Goal: Task Accomplishment & Management: Manage account settings

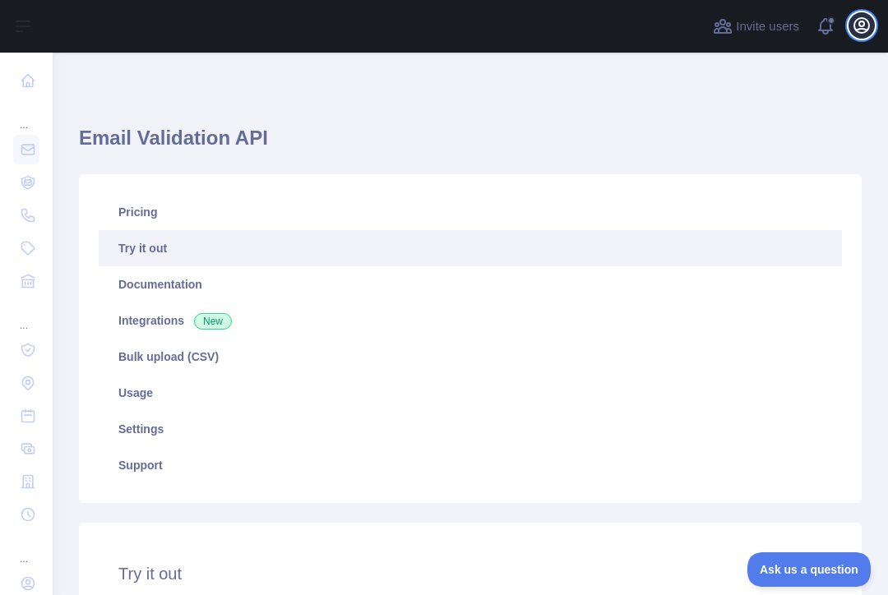
click at [861, 24] on icon "button" at bounding box center [862, 26] width 20 height 20
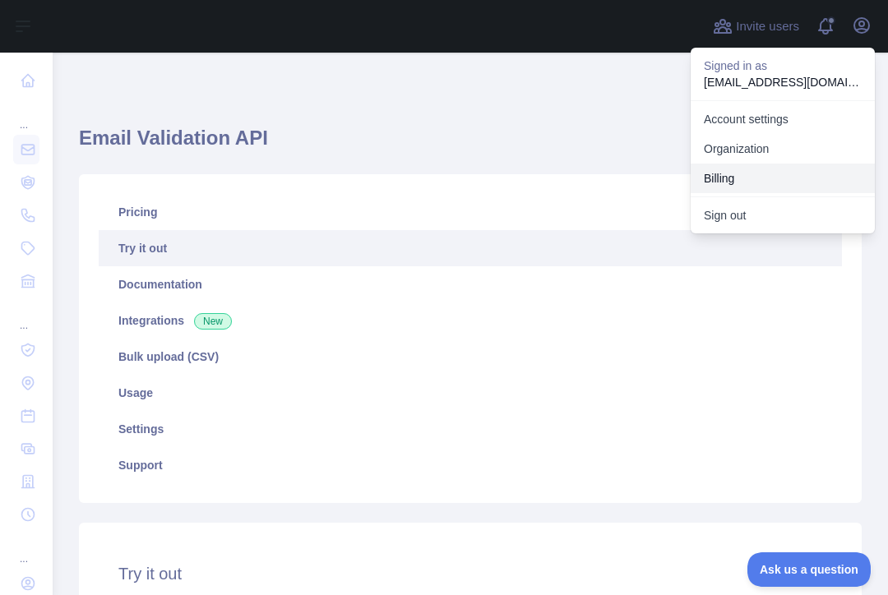
click at [726, 180] on button "Billing" at bounding box center [783, 179] width 184 height 30
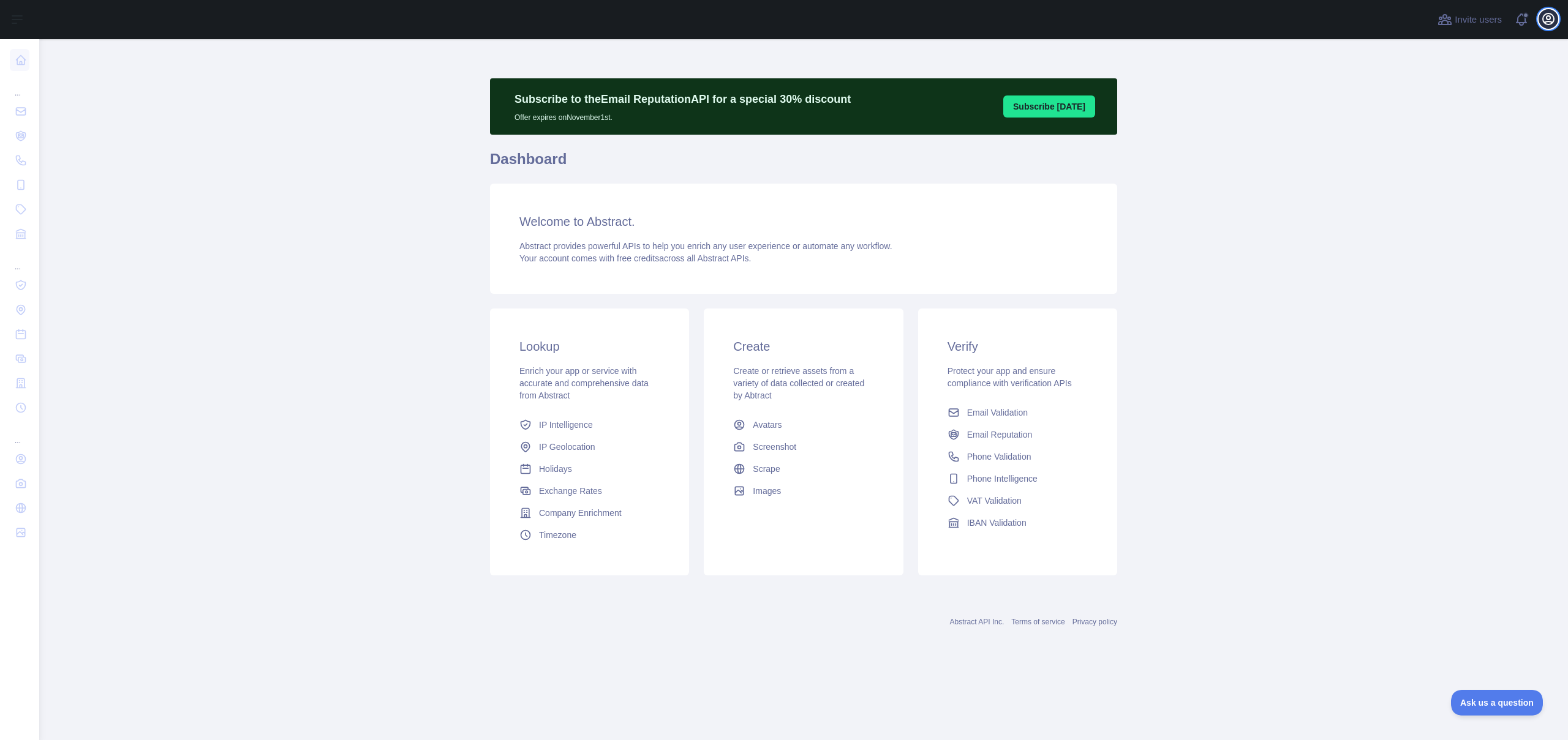
click at [1543, 19] on icon "button" at bounding box center [1548, 19] width 11 height 11
click at [1491, 88] on link "Account settings" at bounding box center [1489, 89] width 137 height 22
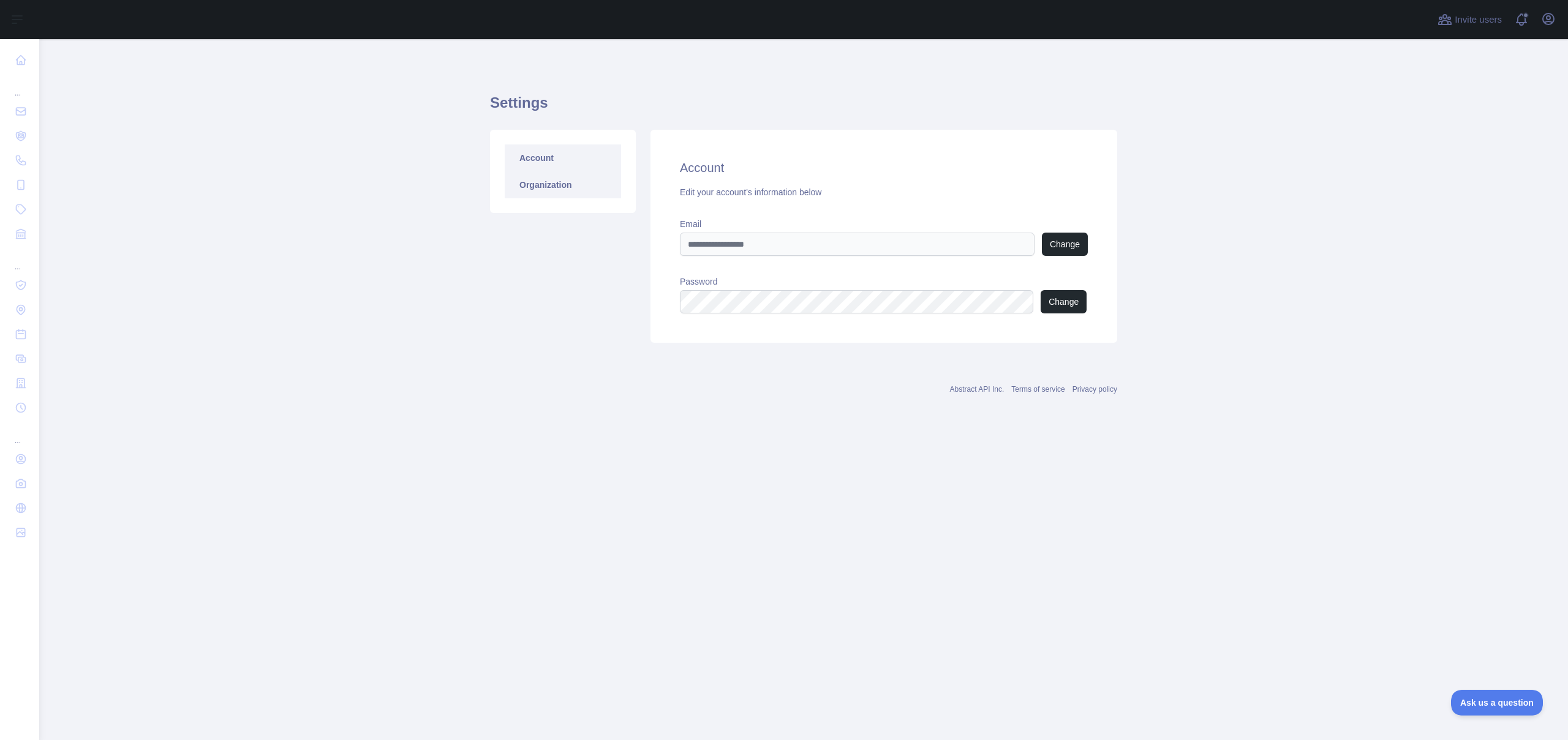
click at [559, 184] on link "Organization" at bounding box center [562, 185] width 116 height 27
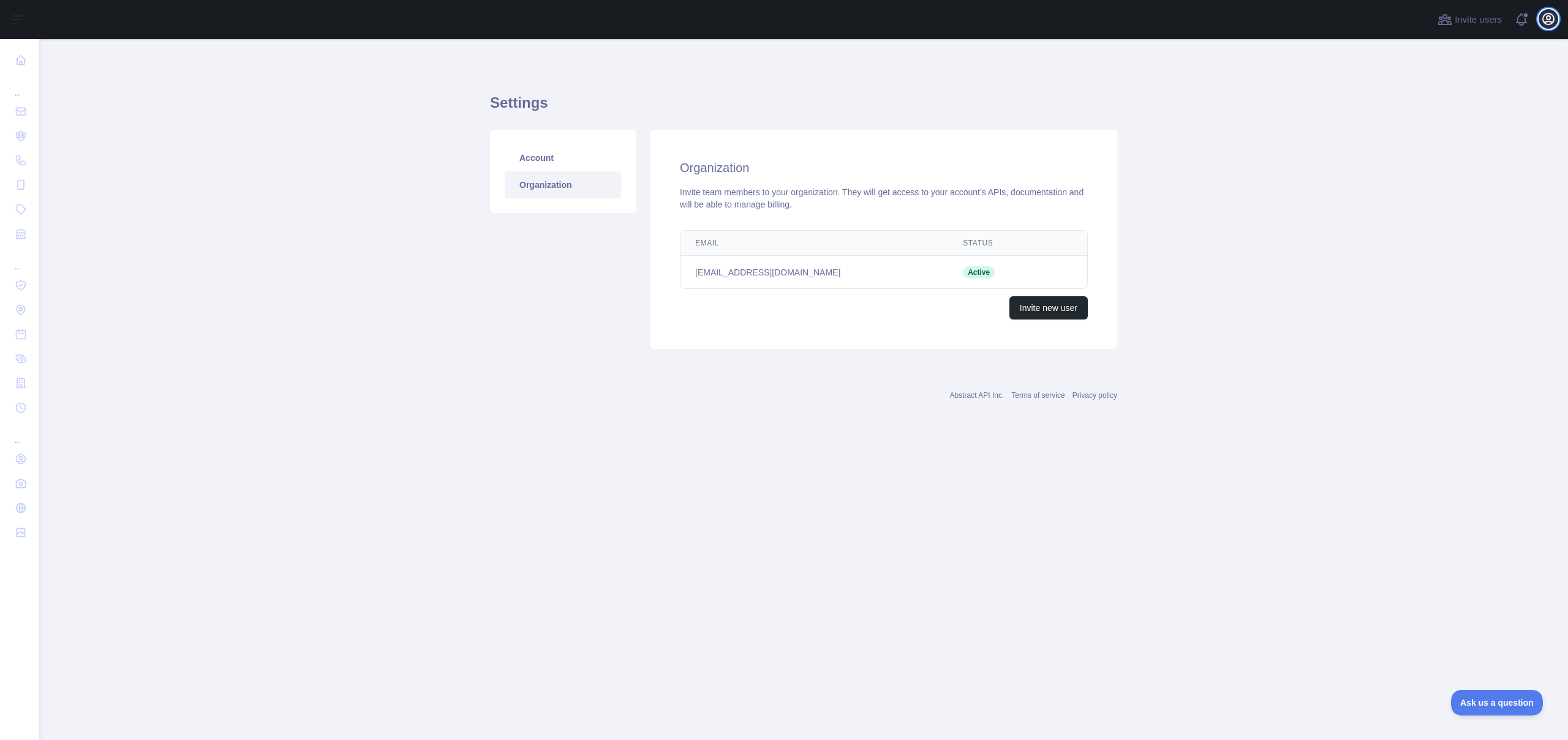
click at [1540, 19] on icon "button" at bounding box center [1548, 19] width 15 height 15
click at [1458, 126] on button "Billing" at bounding box center [1489, 133] width 137 height 22
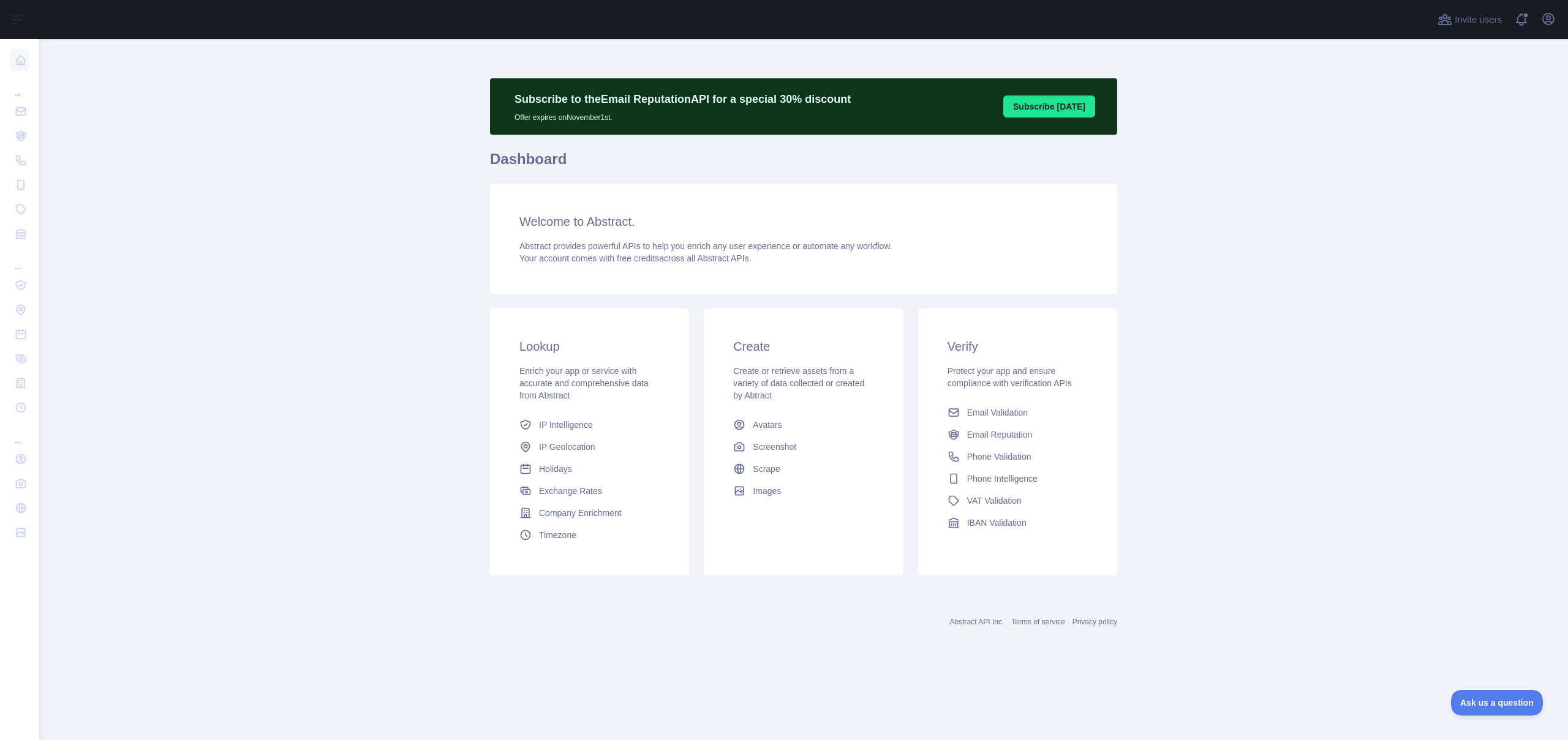
click at [29, 559] on nav "... ... ..." at bounding box center [19, 380] width 19 height 681
click at [1551, 23] on icon "button" at bounding box center [1548, 19] width 11 height 11
click at [1468, 88] on link "Account settings" at bounding box center [1489, 89] width 137 height 22
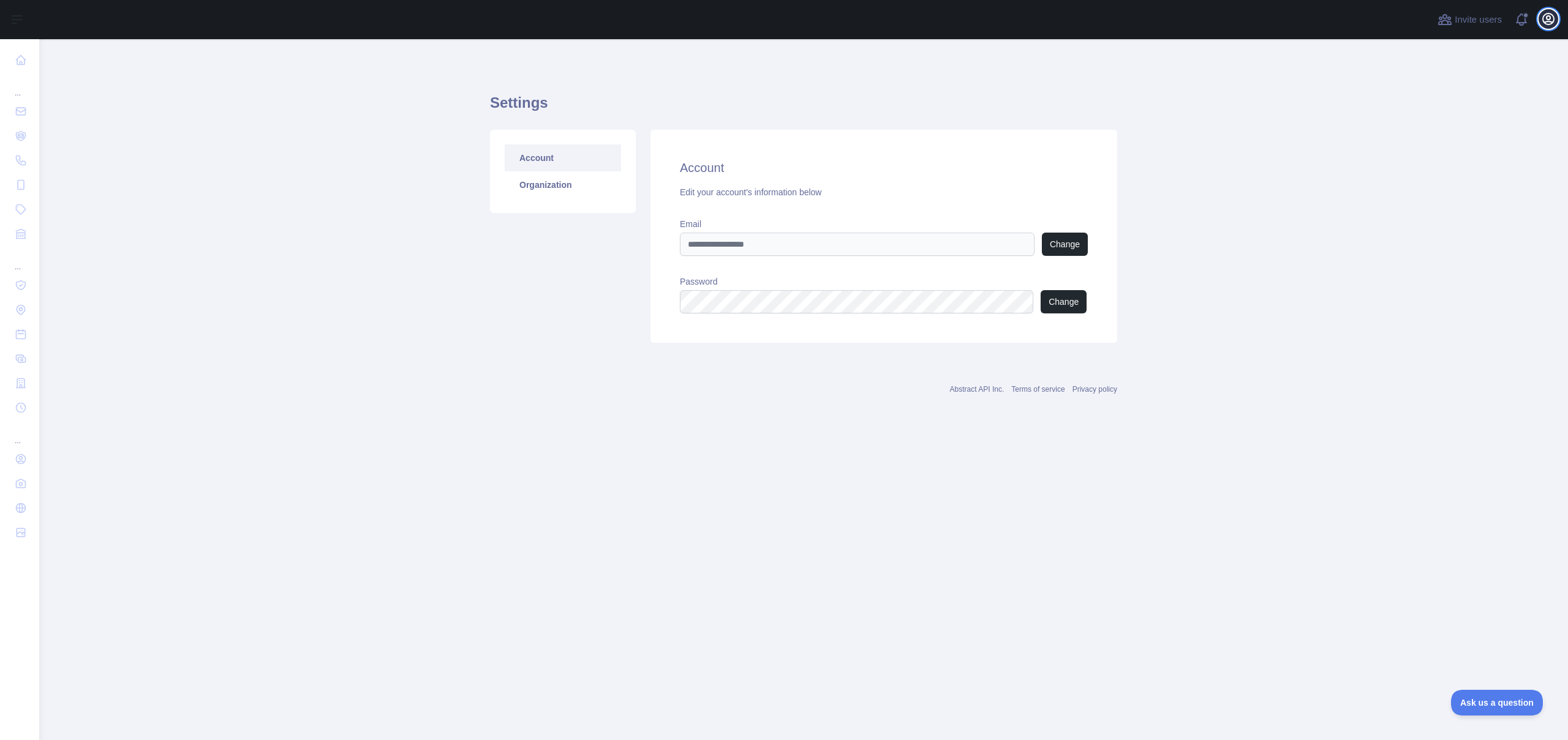
click at [1544, 22] on icon "button" at bounding box center [1548, 19] width 11 height 11
click at [1195, 253] on main "Settings Account Organization Account Edit your account's information below Ema…" at bounding box center [804, 389] width 1529 height 701
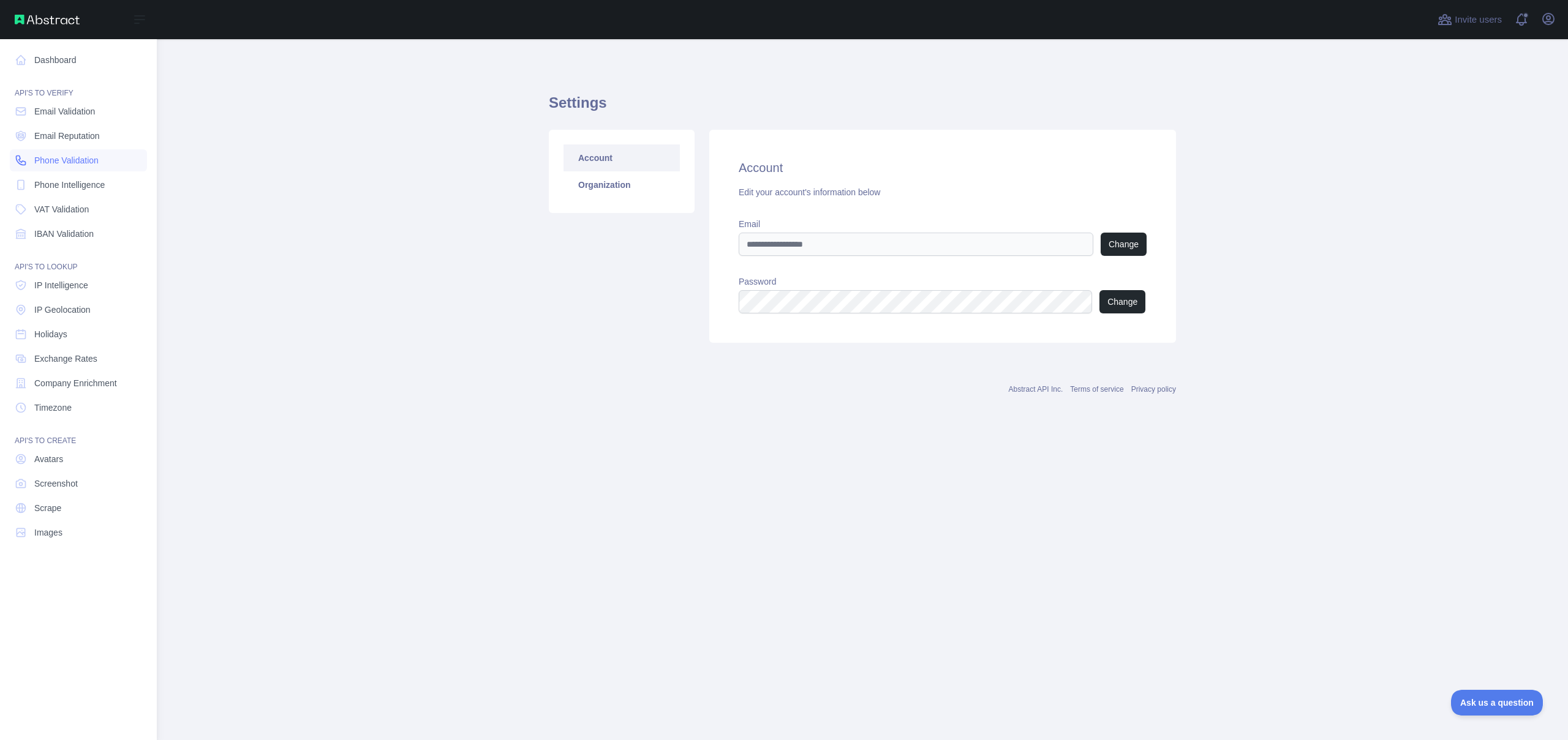
click at [57, 159] on span "Phone Validation" at bounding box center [66, 160] width 64 height 12
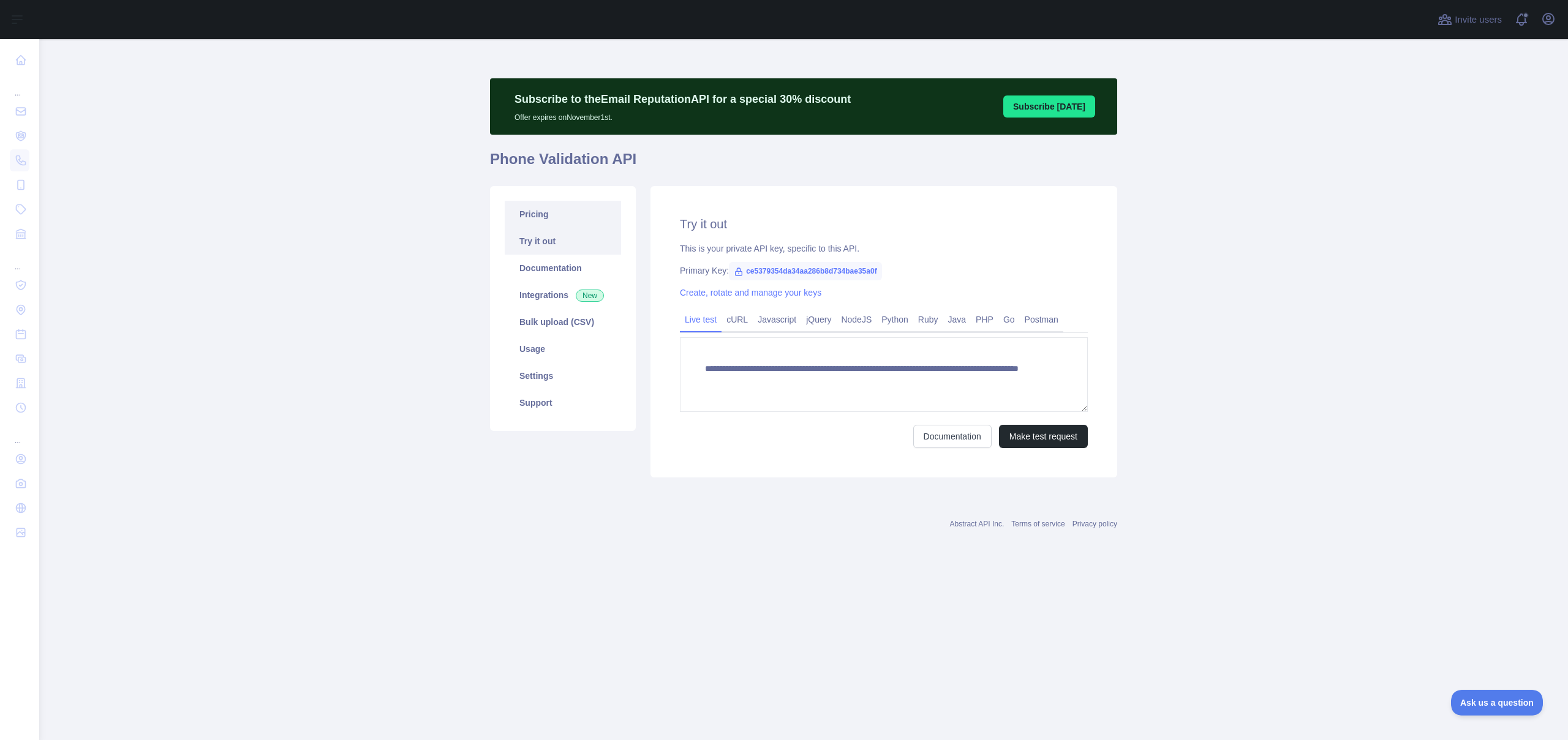
click at [539, 220] on link "Pricing" at bounding box center [562, 214] width 116 height 27
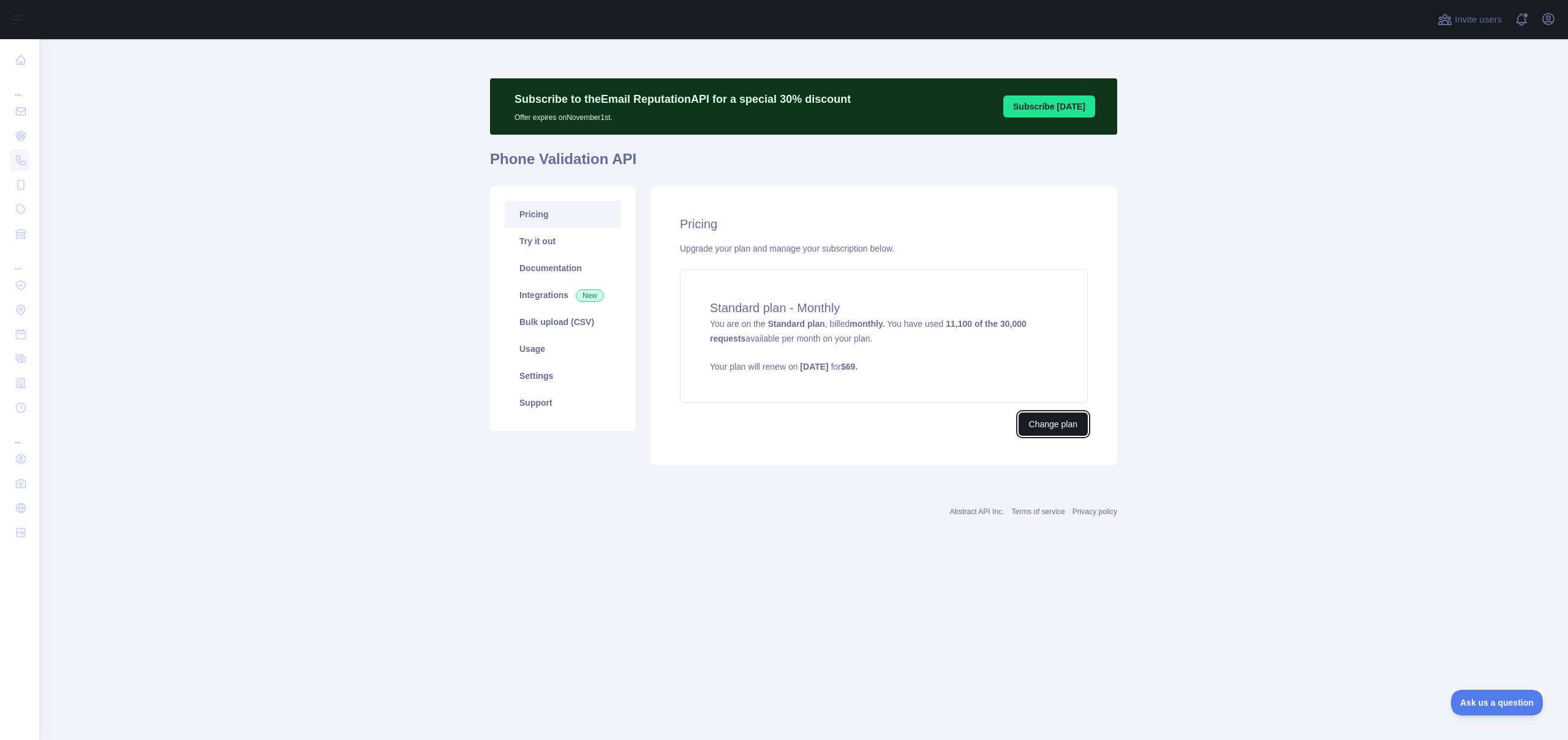
click at [1045, 424] on button "Change plan" at bounding box center [1053, 424] width 69 height 23
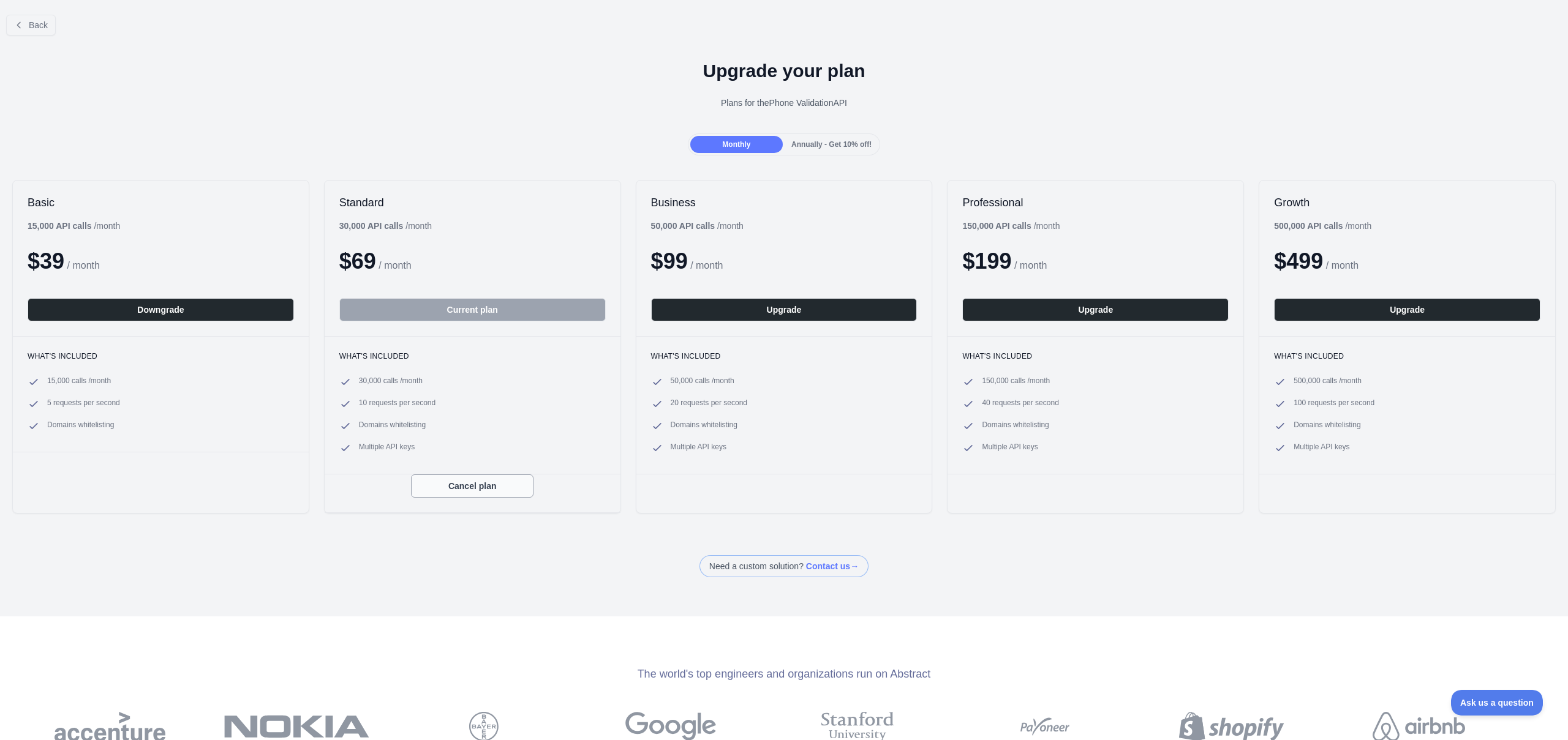
click at [480, 488] on button "Cancel plan" at bounding box center [472, 485] width 122 height 23
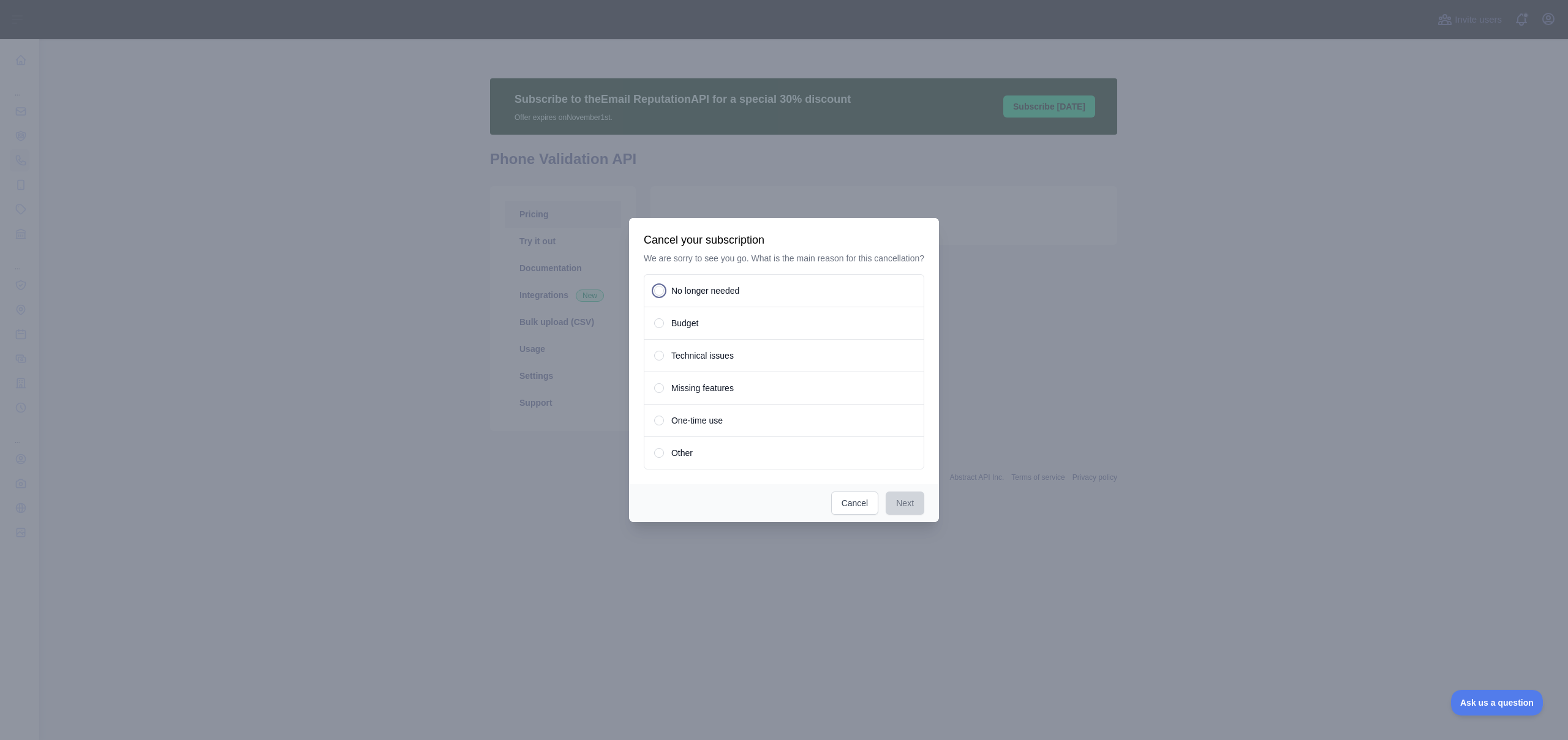
click at [658, 296] on span at bounding box center [658, 290] width 10 height 10
click at [896, 507] on button "Next" at bounding box center [905, 503] width 39 height 23
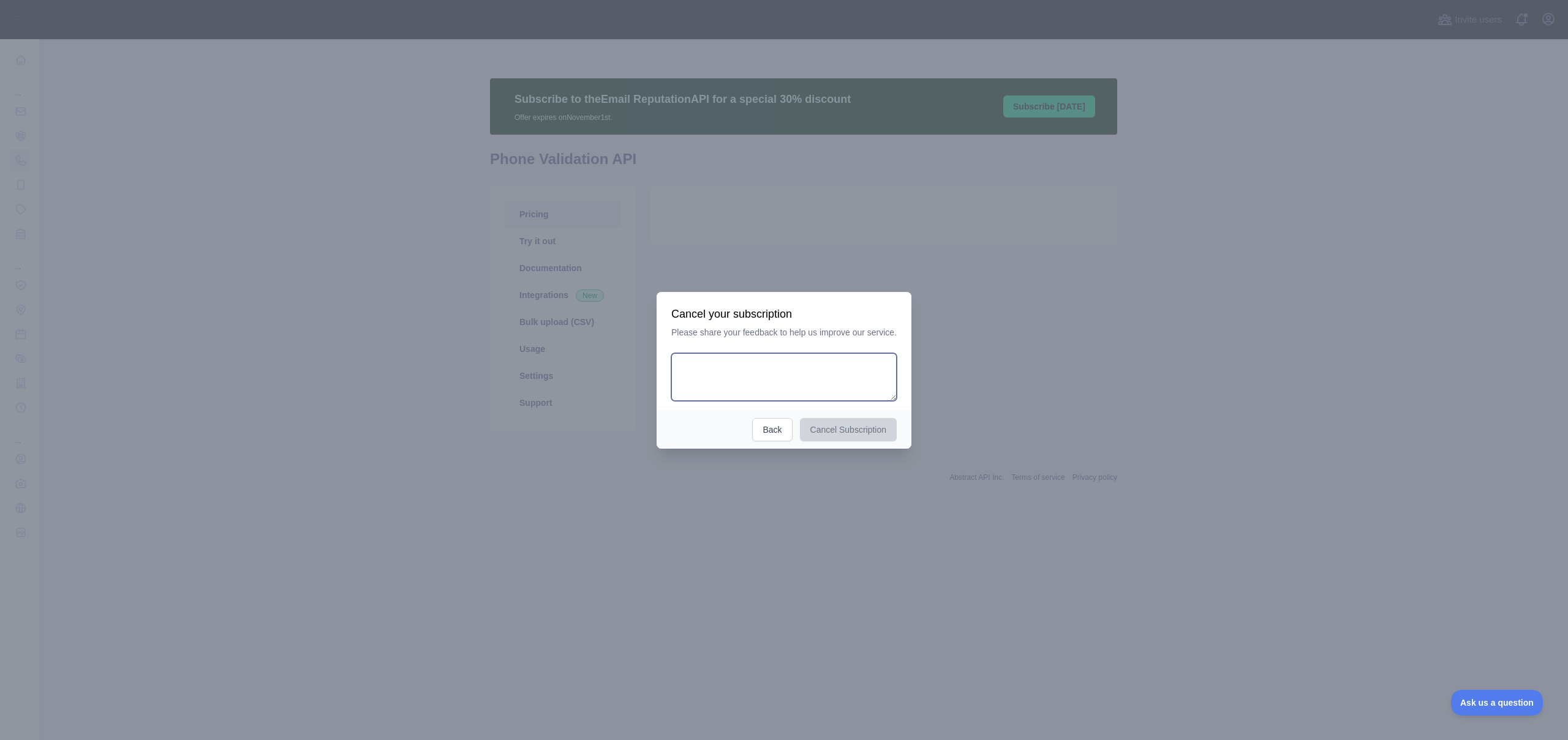
click at [818, 366] on textarea at bounding box center [784, 377] width 226 height 48
type textarea "**********"
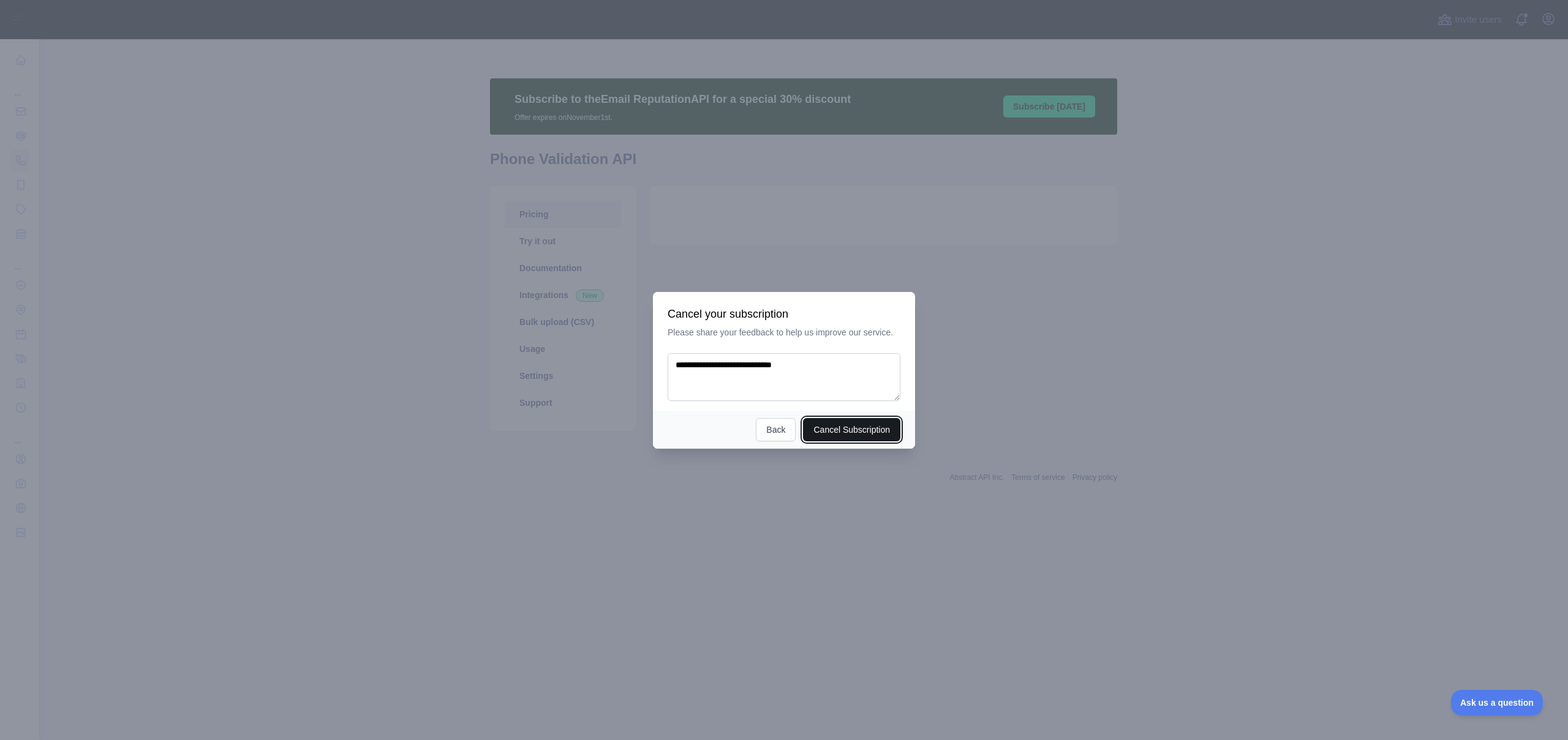
click at [835, 424] on button "Cancel Subscription" at bounding box center [851, 429] width 98 height 23
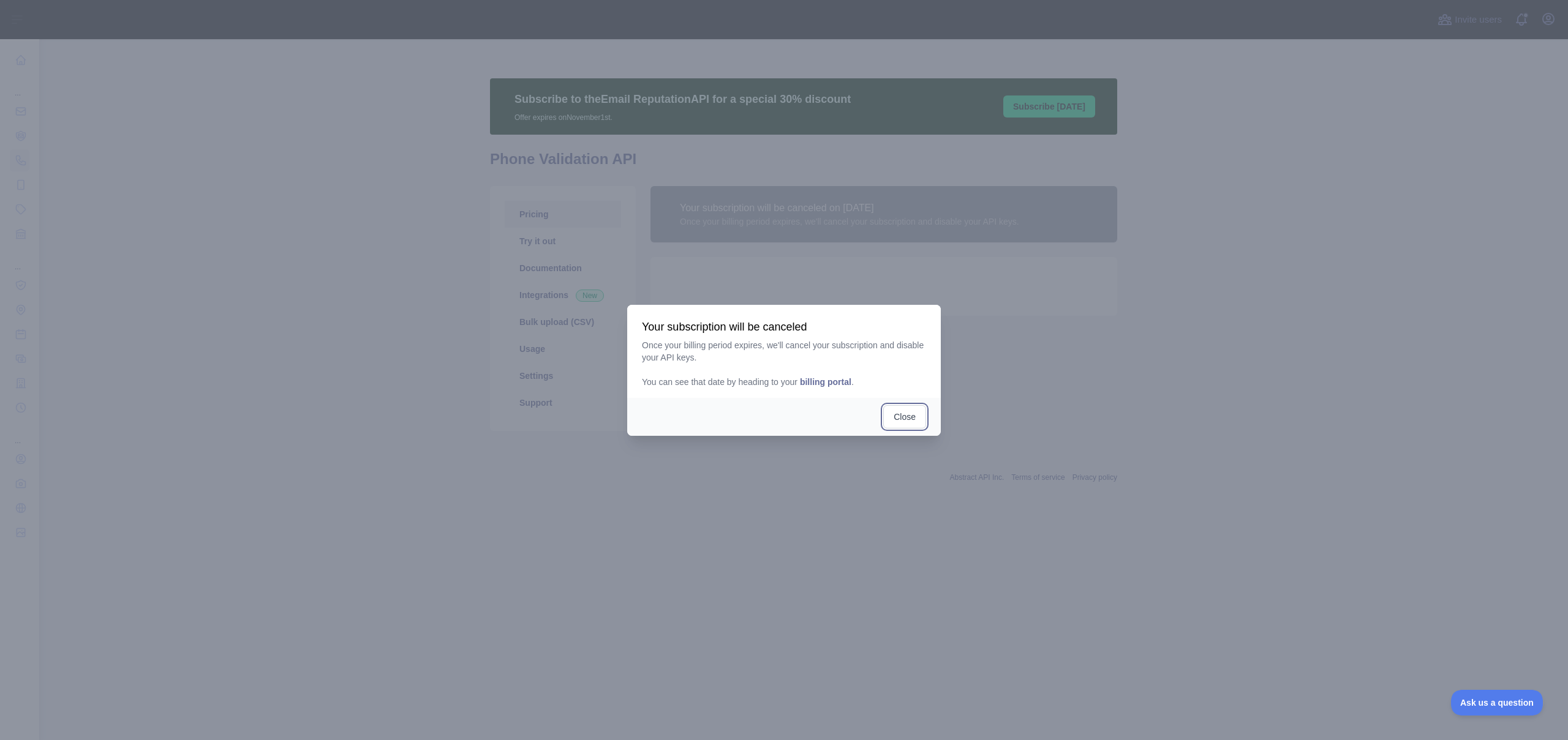
drag, startPoint x: 906, startPoint y: 415, endPoint x: 875, endPoint y: 484, distance: 75.6
click at [906, 415] on button "Close" at bounding box center [904, 416] width 43 height 23
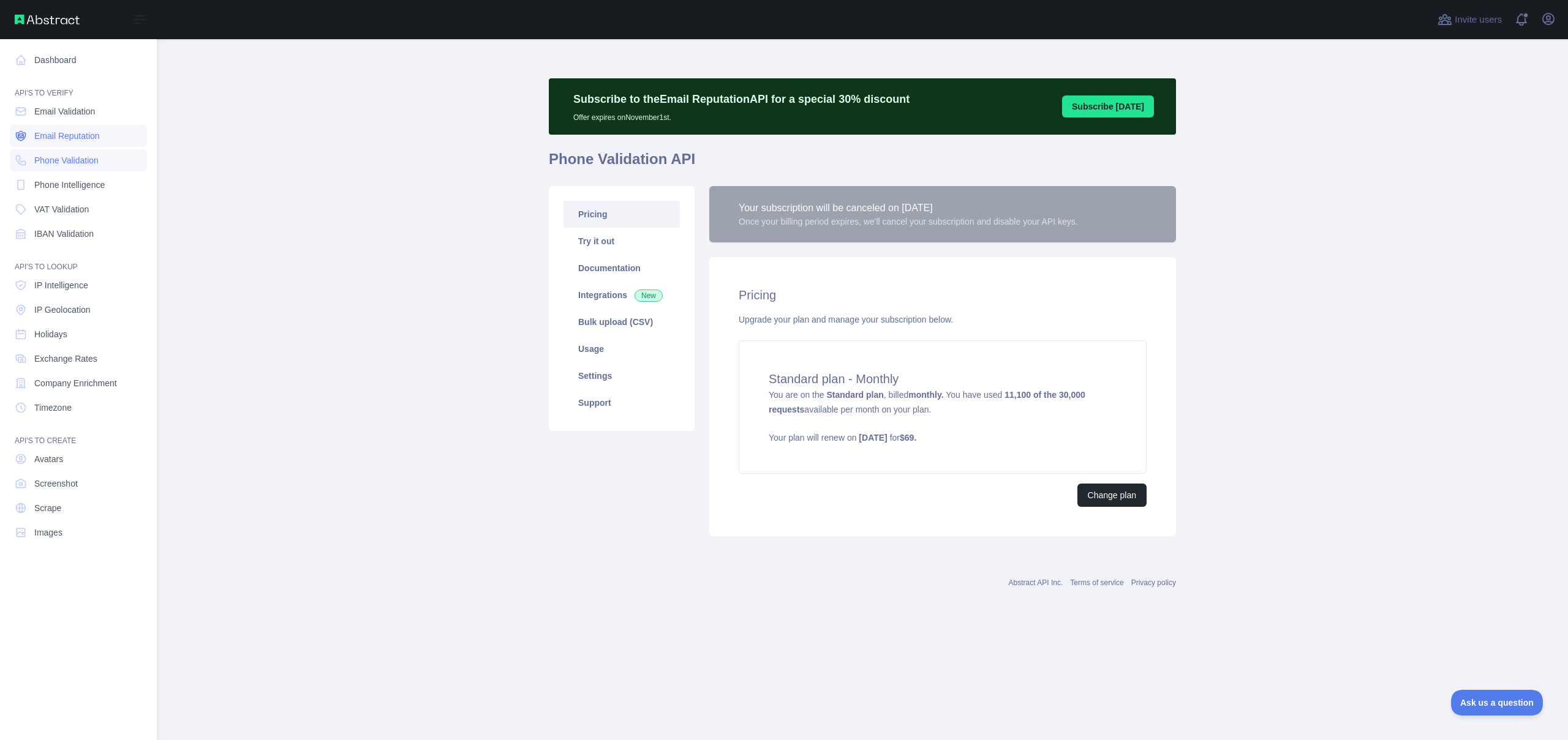
click at [65, 139] on span "Email Reputation" at bounding box center [67, 135] width 66 height 12
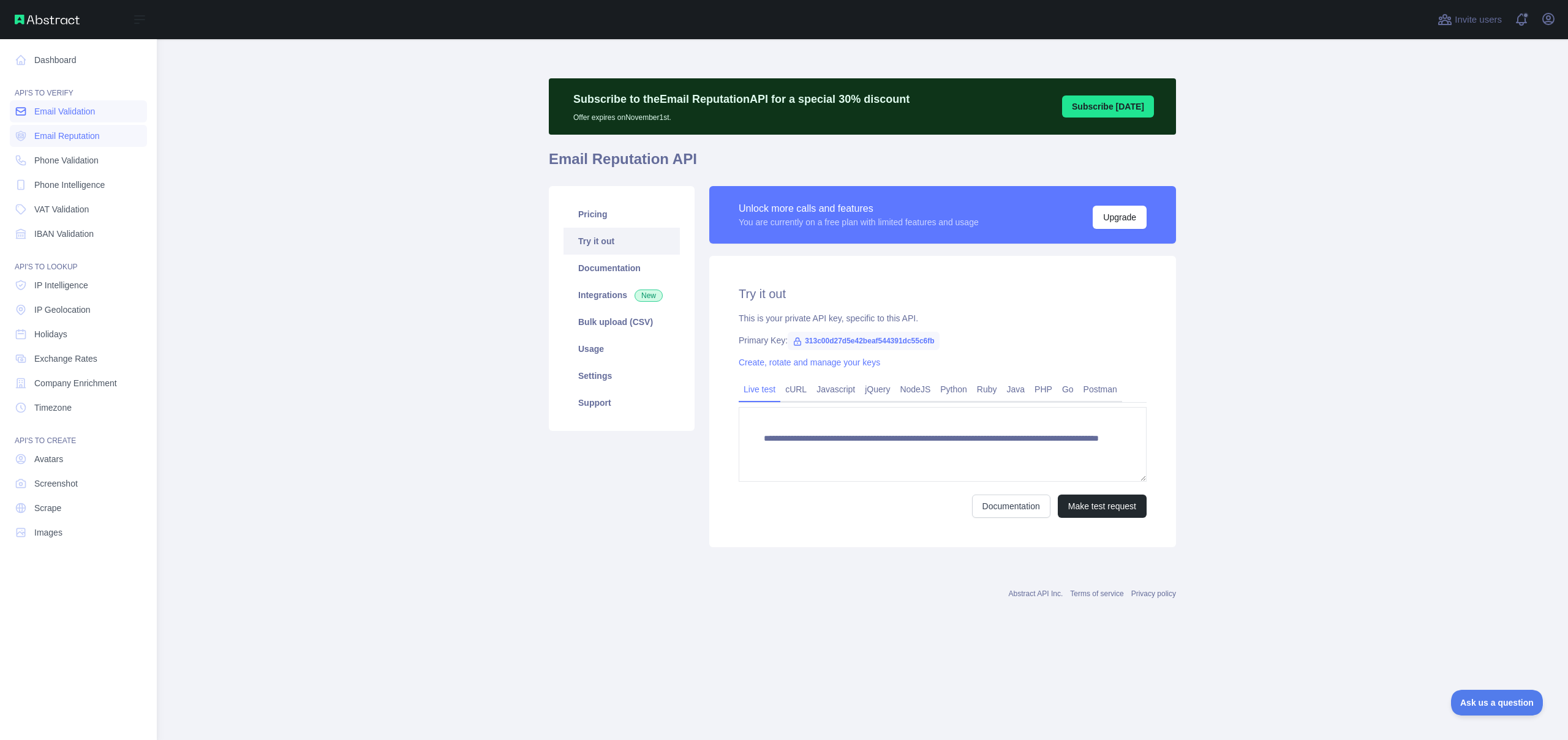
click at [71, 110] on span "Email Validation" at bounding box center [64, 111] width 60 height 12
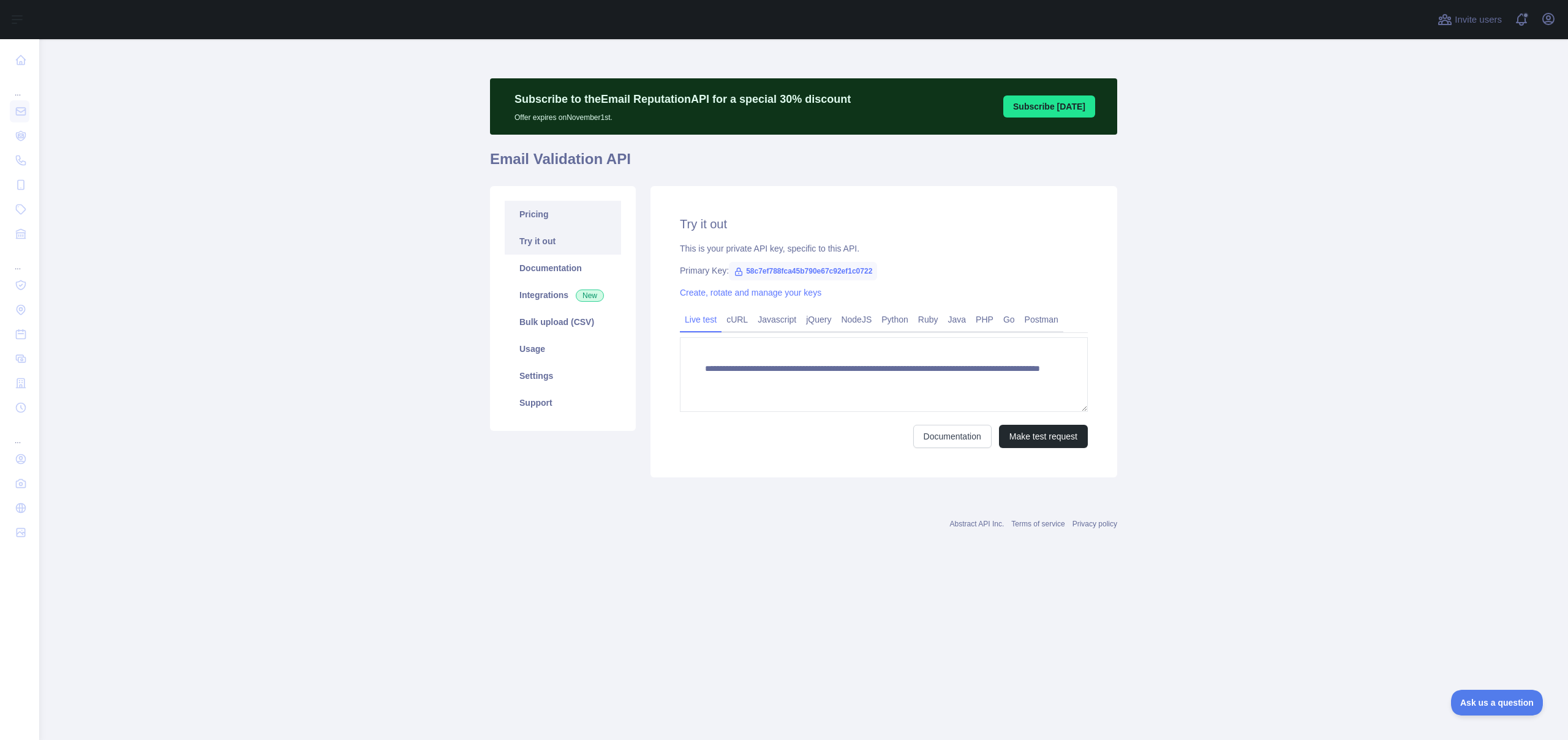
click at [541, 216] on link "Pricing" at bounding box center [562, 214] width 116 height 27
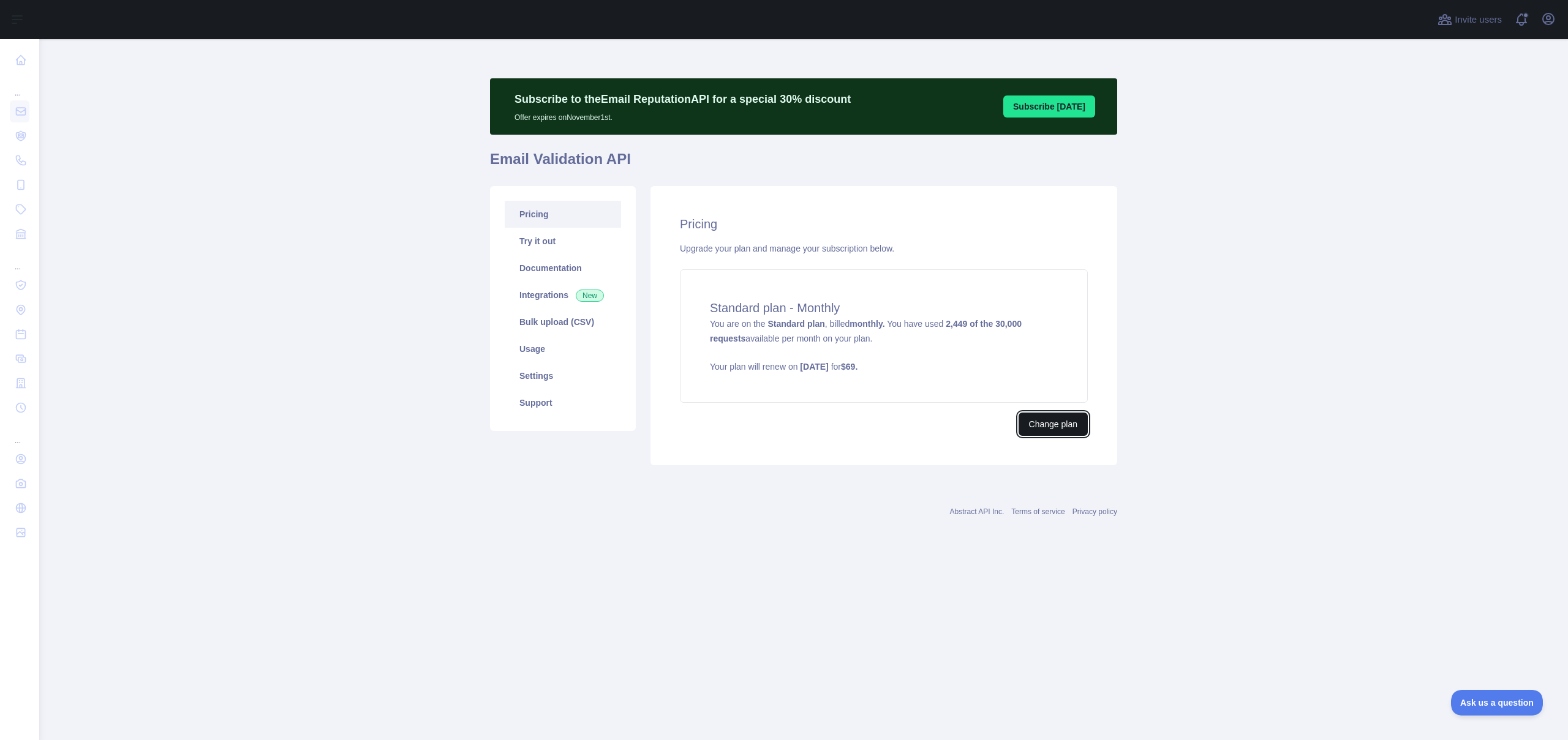
click at [1046, 423] on button "Change plan" at bounding box center [1053, 424] width 69 height 23
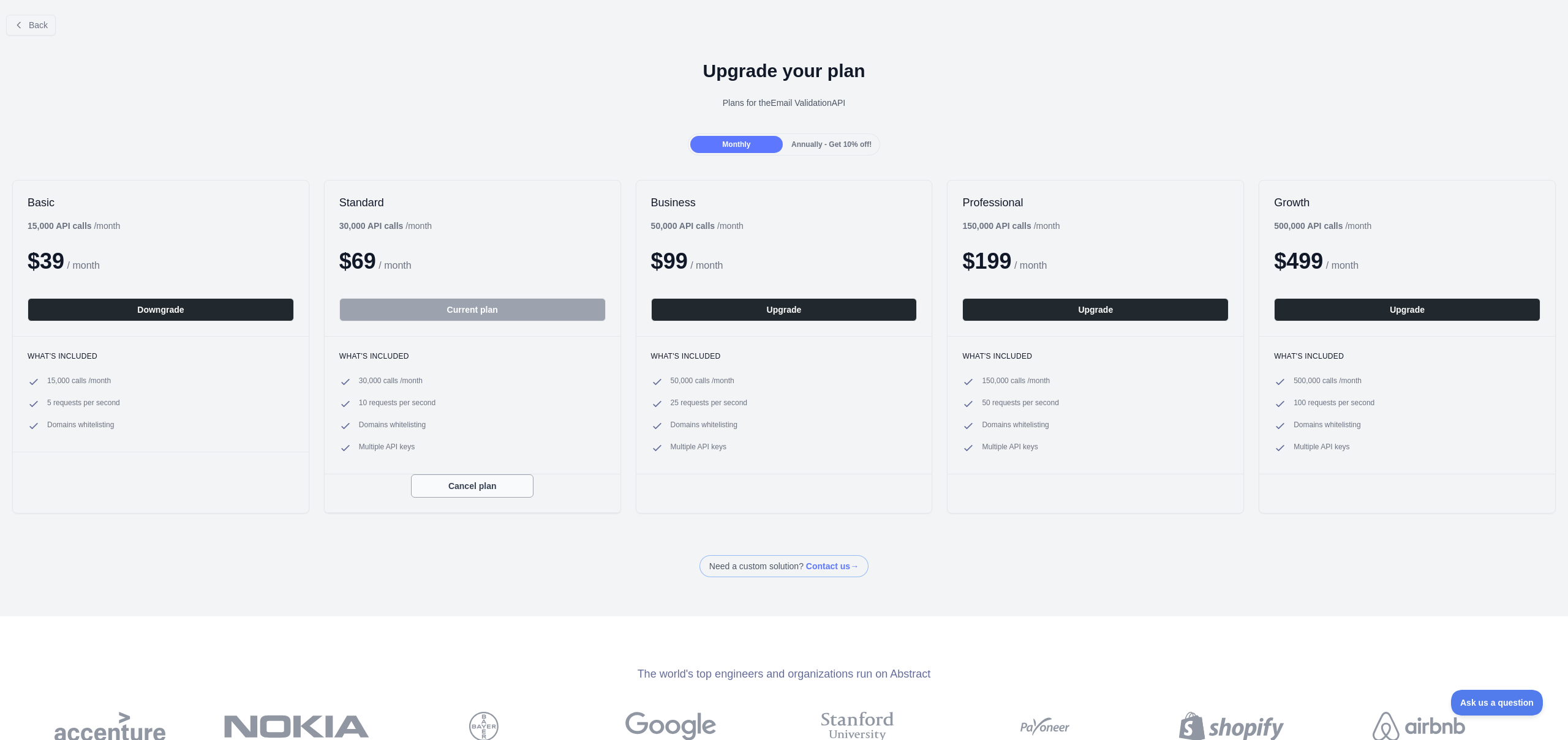
click at [466, 490] on button "Cancel plan" at bounding box center [472, 485] width 122 height 23
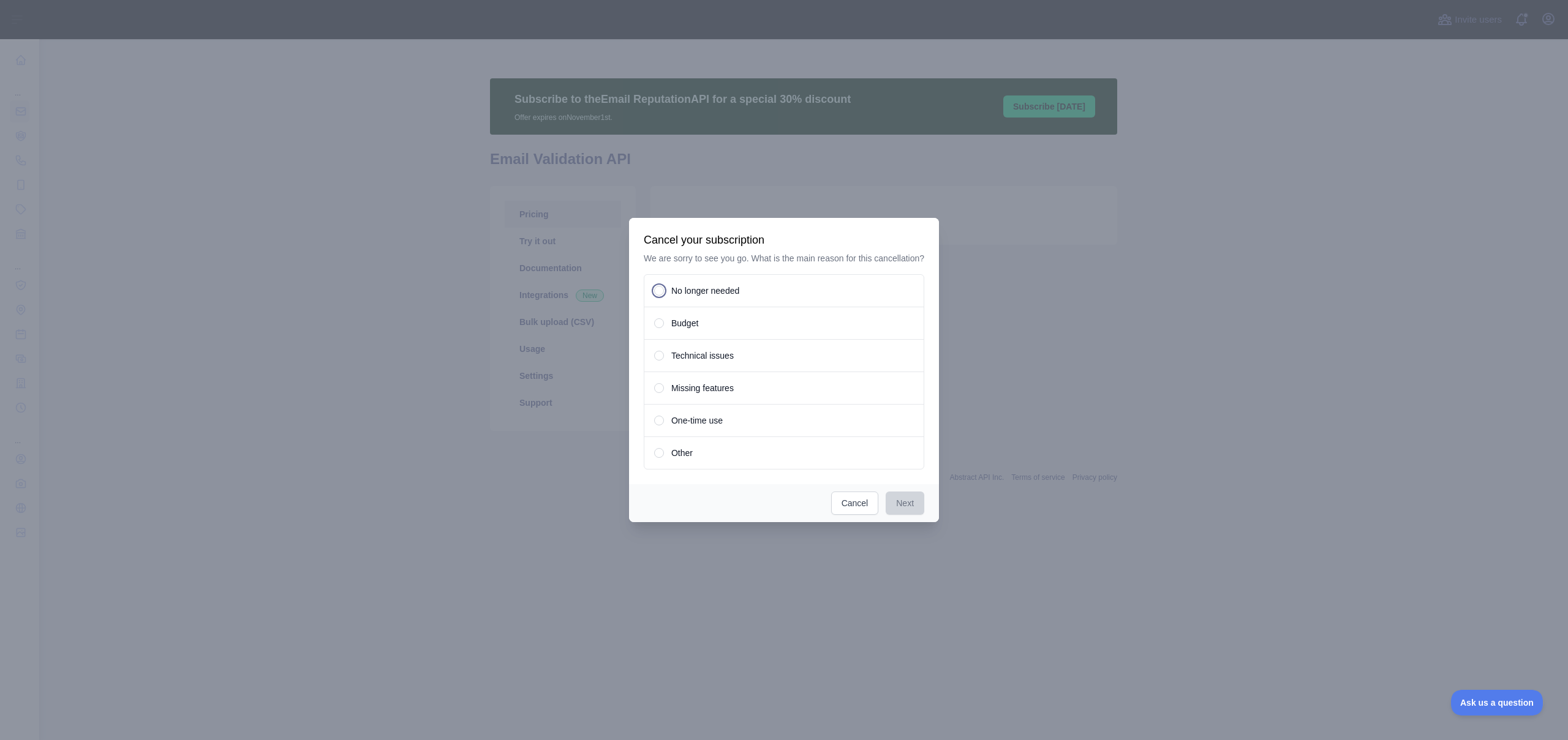
click at [671, 297] on span "No longer needed" at bounding box center [705, 290] width 68 height 12
click at [912, 514] on button "Next" at bounding box center [905, 503] width 39 height 23
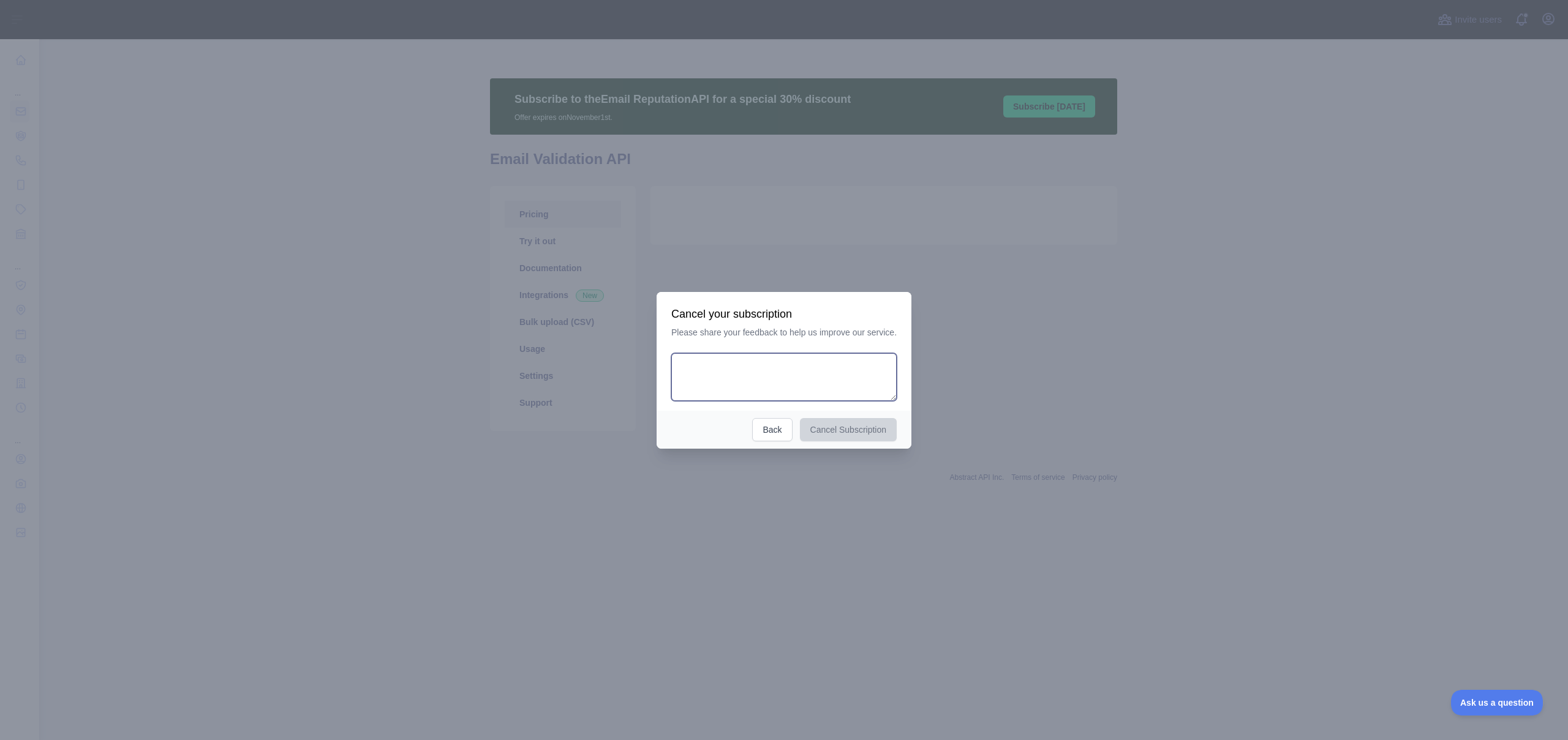
click at [782, 380] on textarea at bounding box center [784, 377] width 226 height 48
type textarea "**********"
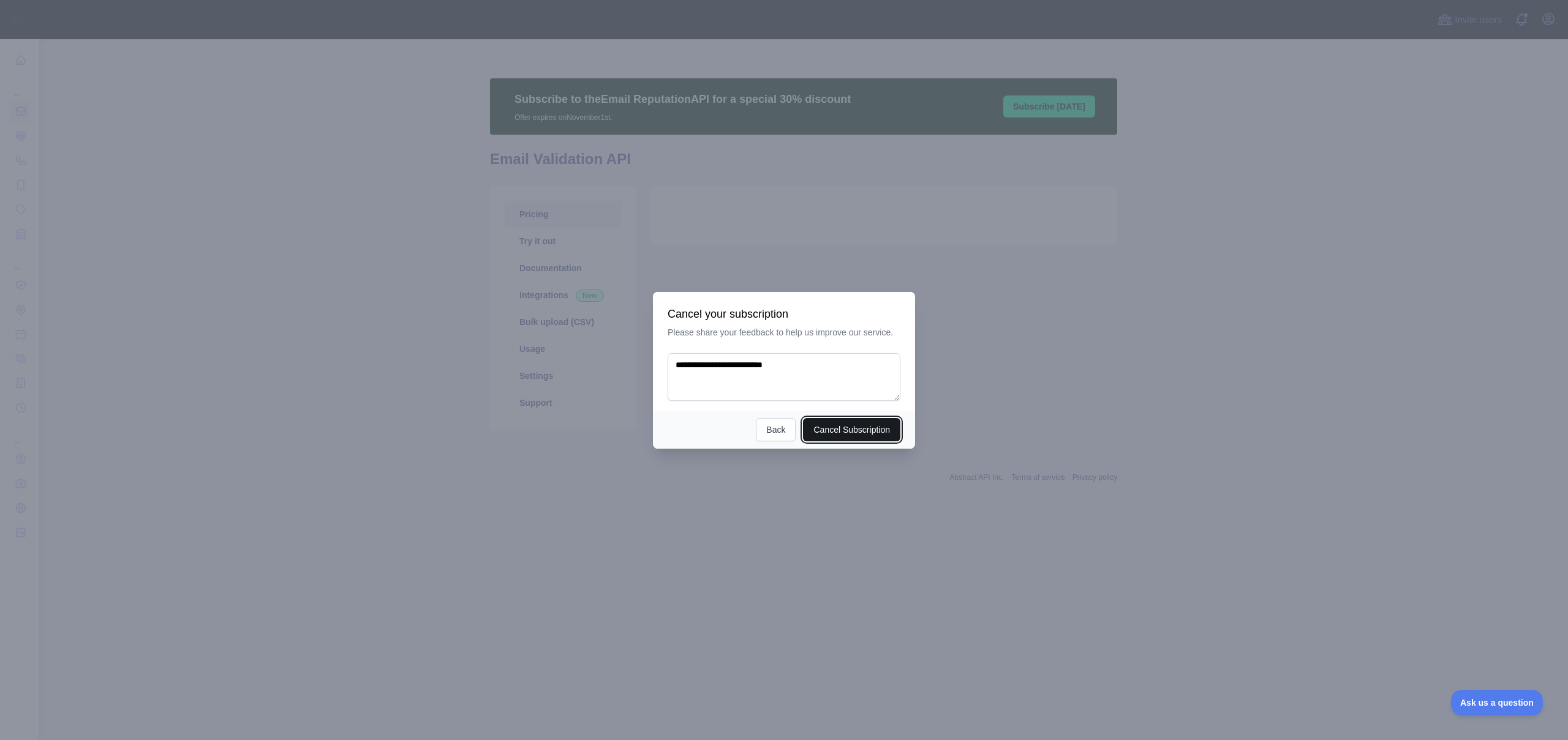
click at [822, 428] on button "Cancel Subscription" at bounding box center [851, 429] width 98 height 23
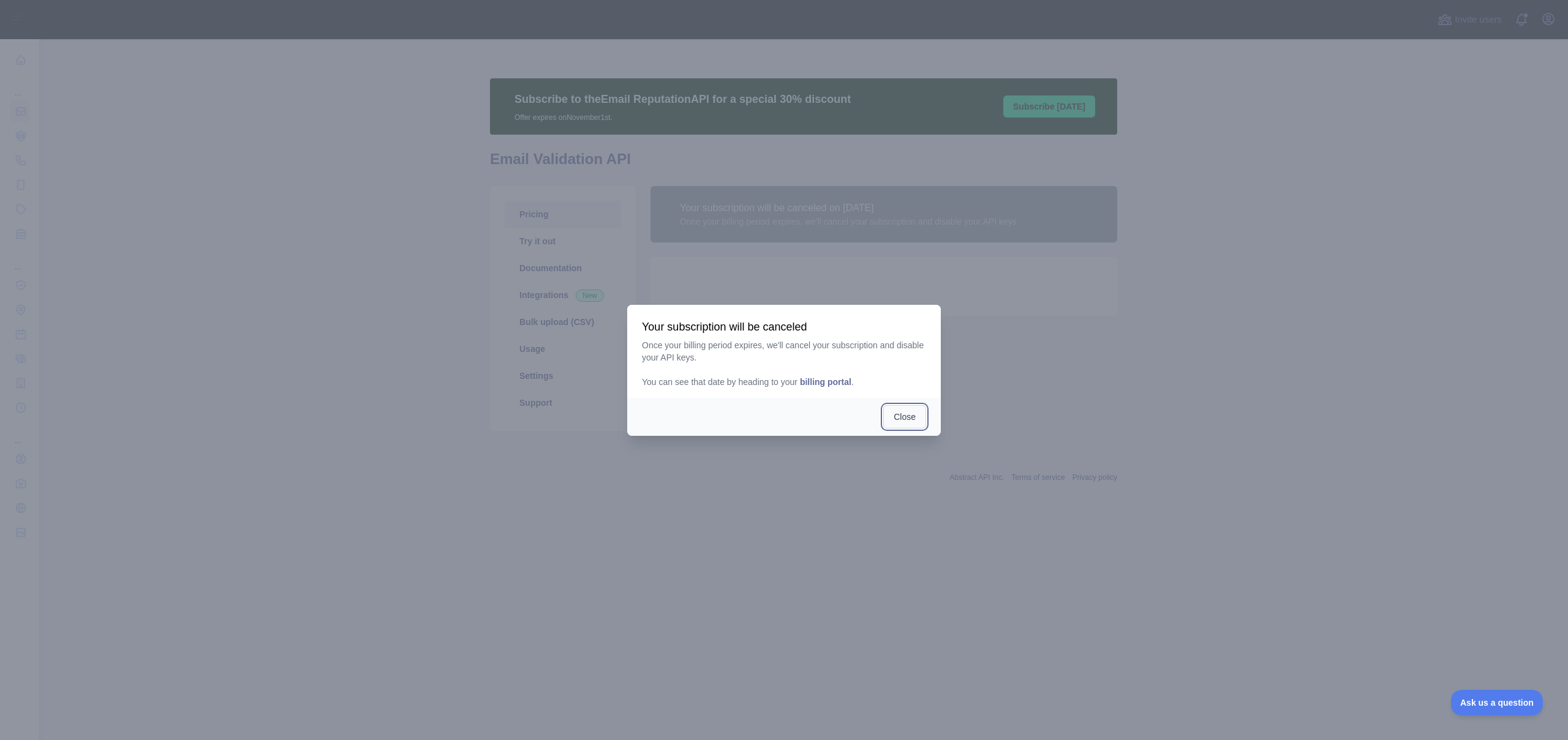
click at [895, 421] on button "Close" at bounding box center [904, 416] width 43 height 23
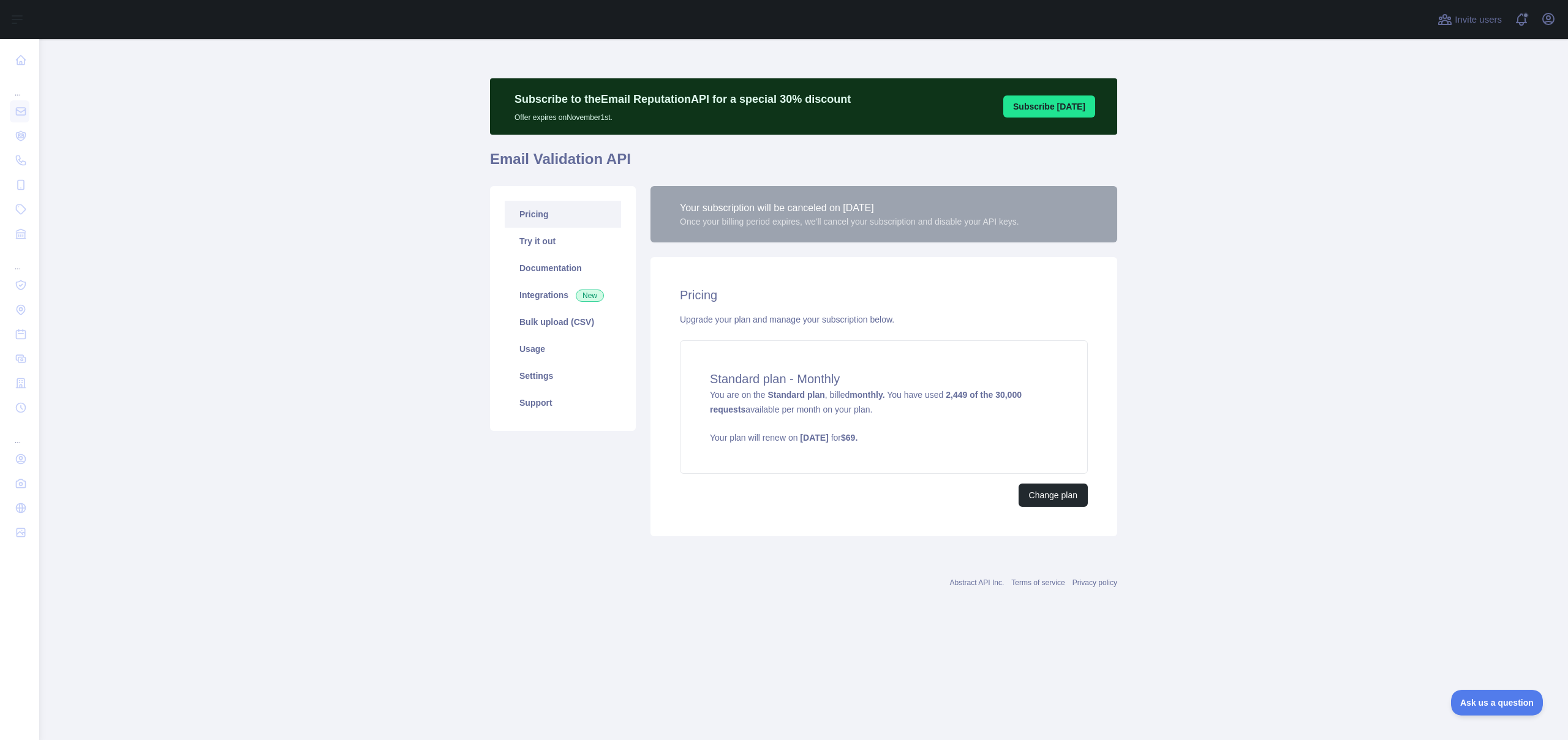
click at [419, 377] on main "Subscribe to the Email Reputation API for a special 30 % discount Offer expires…" at bounding box center [804, 389] width 1529 height 701
